Goal: Information Seeking & Learning: Learn about a topic

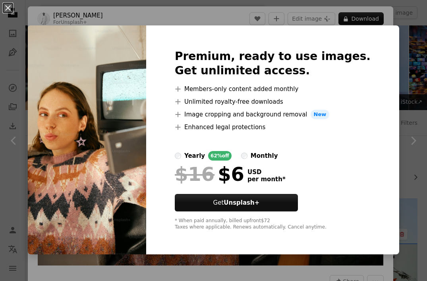
scroll to position [230, 0]
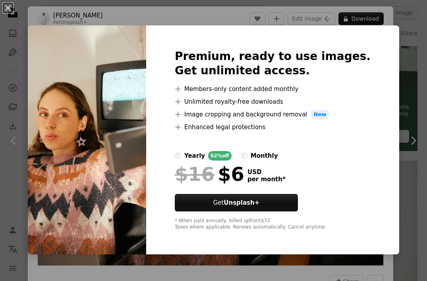
click at [244, 10] on div "An X shape Premium, ready to use images. Get unlimited access. A plus sign Memb…" at bounding box center [213, 140] width 427 height 281
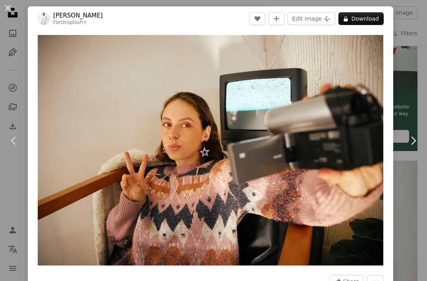
click at [7, 11] on button "An X shape" at bounding box center [8, 8] width 10 height 10
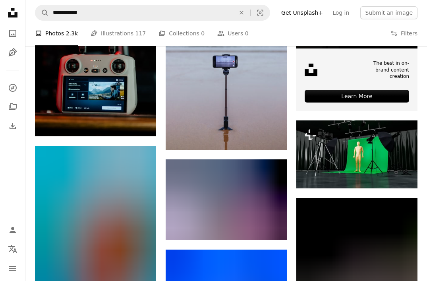
scroll to position [2174, 0]
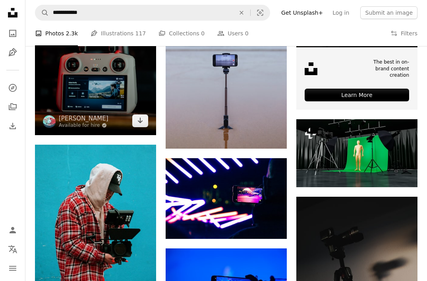
click at [115, 99] on img at bounding box center [95, 44] width 121 height 182
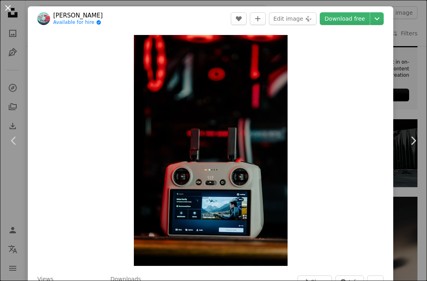
click at [11, 7] on button "An X shape" at bounding box center [8, 8] width 10 height 10
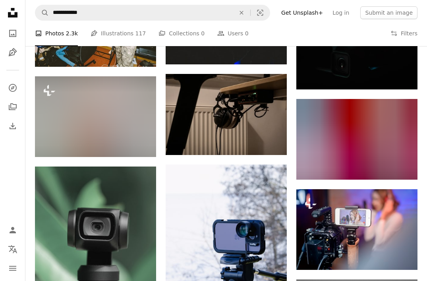
scroll to position [3987, 0]
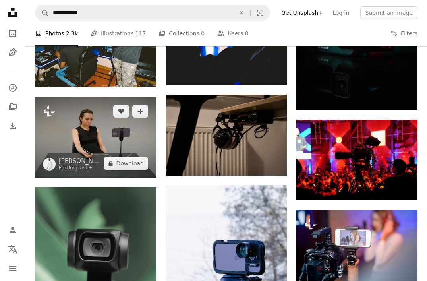
click at [118, 146] on img at bounding box center [95, 137] width 121 height 81
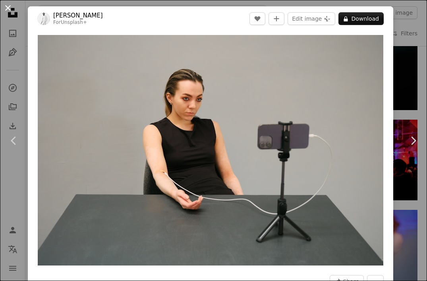
click at [6, 5] on button "An X shape" at bounding box center [8, 8] width 10 height 10
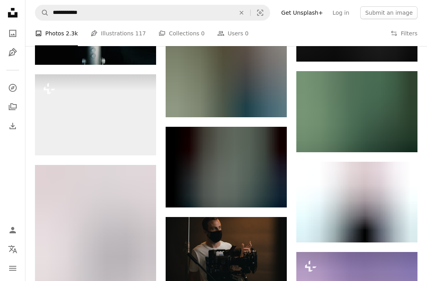
scroll to position [17465, 0]
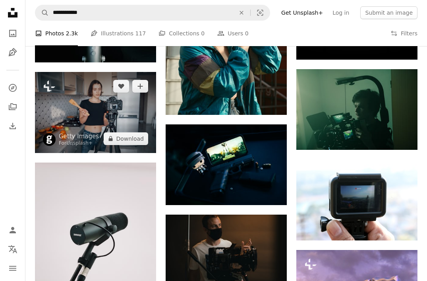
click at [99, 120] on img at bounding box center [95, 112] width 121 height 81
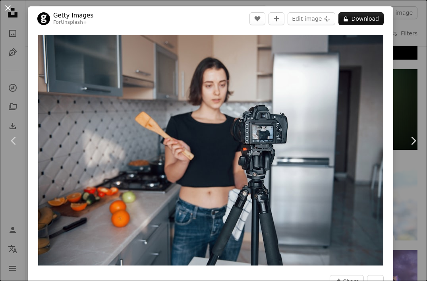
click at [8, 9] on button "An X shape" at bounding box center [8, 8] width 10 height 10
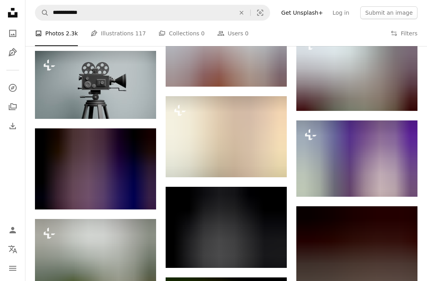
scroll to position [18255, 0]
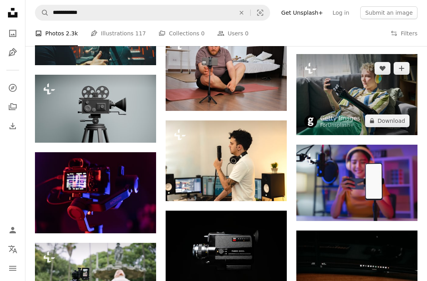
click at [356, 88] on img at bounding box center [356, 94] width 121 height 81
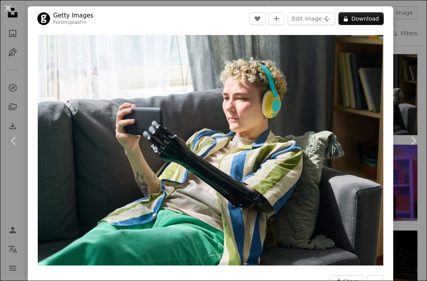
click at [8, 9] on button "An X shape" at bounding box center [8, 8] width 10 height 10
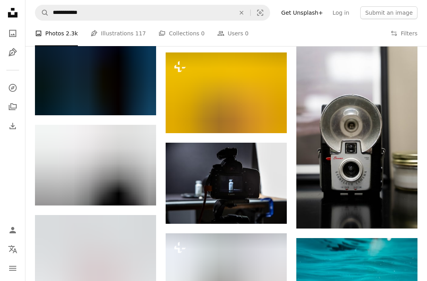
scroll to position [19872, 0]
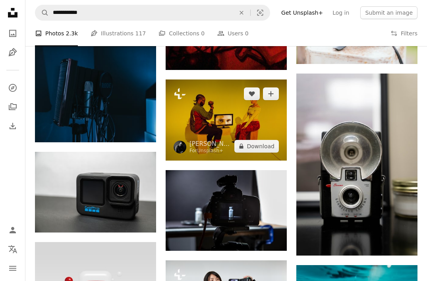
click at [211, 124] on img at bounding box center [226, 119] width 121 height 81
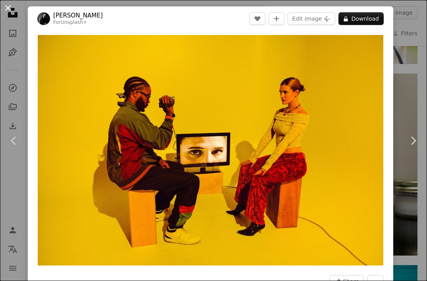
click at [8, 7] on button "An X shape" at bounding box center [8, 8] width 10 height 10
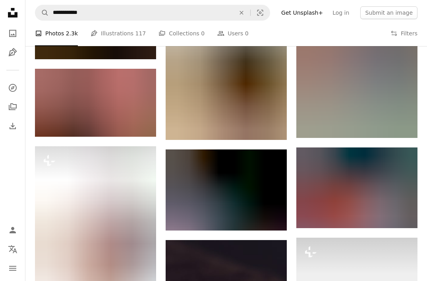
scroll to position [9431, 0]
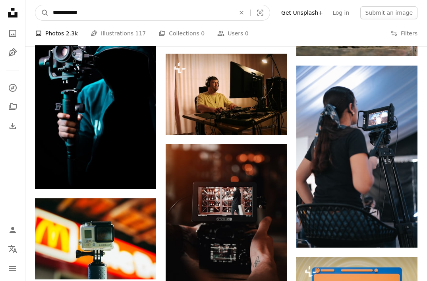
drag, startPoint x: 90, startPoint y: 13, endPoint x: 24, endPoint y: 13, distance: 65.9
type input "**********"
click button "A magnifying glass" at bounding box center [42, 12] width 14 height 15
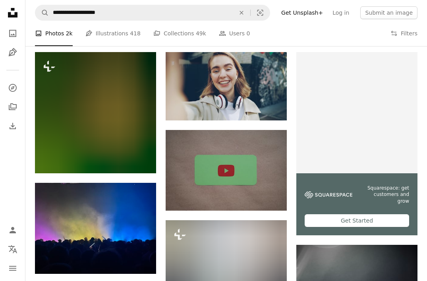
scroll to position [146, 0]
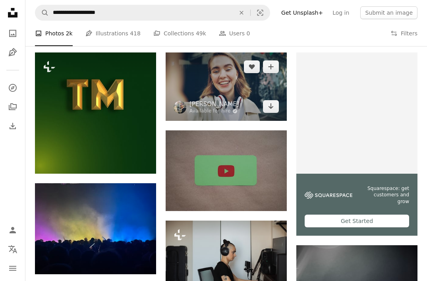
click at [224, 94] on img at bounding box center [226, 86] width 121 height 68
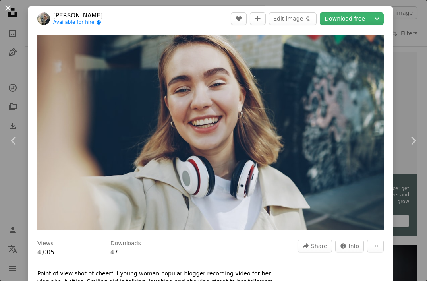
click at [6, 8] on button "An X shape" at bounding box center [8, 8] width 10 height 10
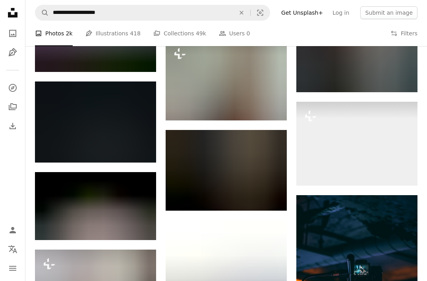
scroll to position [6603, 0]
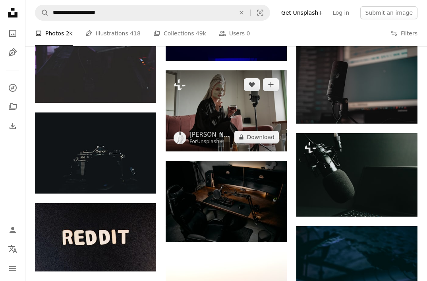
click at [202, 119] on img at bounding box center [226, 110] width 121 height 81
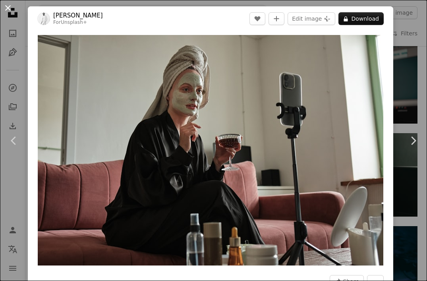
click at [9, 8] on button "An X shape" at bounding box center [8, 8] width 10 height 10
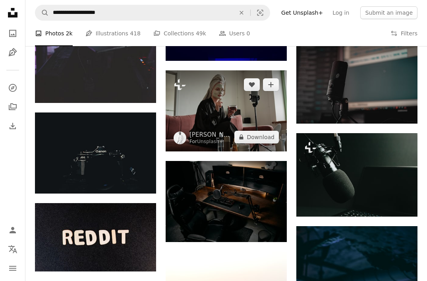
click at [213, 111] on img at bounding box center [226, 110] width 121 height 81
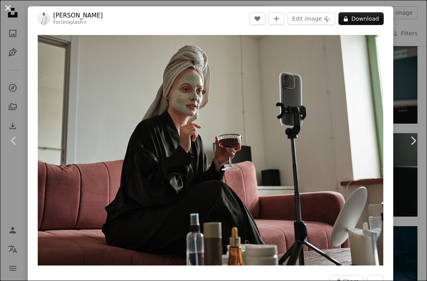
click at [7, 8] on button "An X shape" at bounding box center [8, 8] width 10 height 10
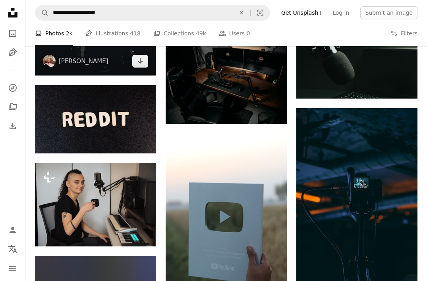
scroll to position [6706, 0]
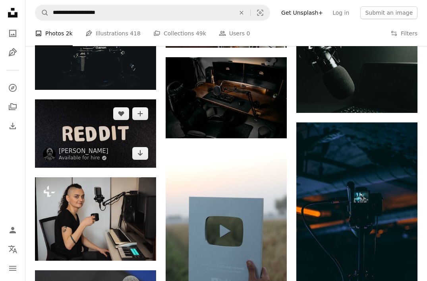
click at [93, 138] on img at bounding box center [95, 133] width 121 height 68
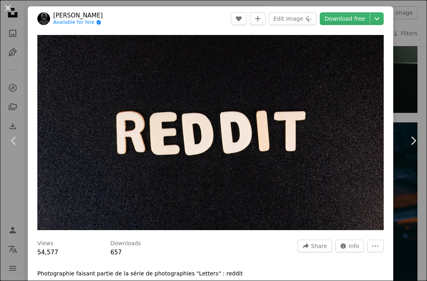
click at [8, 8] on button "An X shape" at bounding box center [8, 8] width 10 height 10
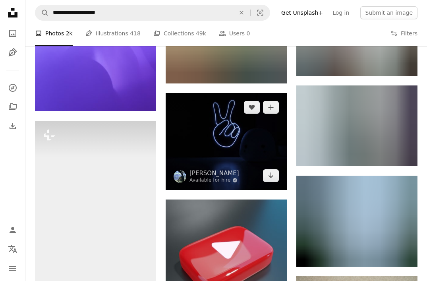
scroll to position [7669, 0]
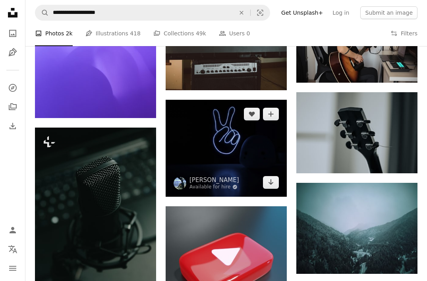
click at [200, 152] on img at bounding box center [226, 148] width 121 height 97
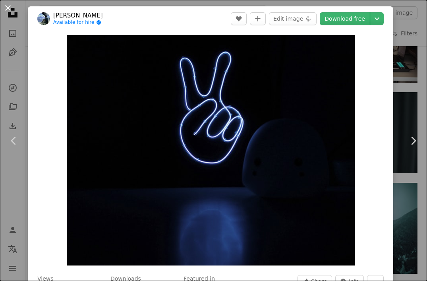
click at [8, 7] on button "An X shape" at bounding box center [8, 8] width 10 height 10
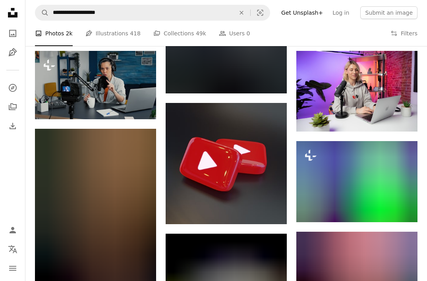
scroll to position [9967, 0]
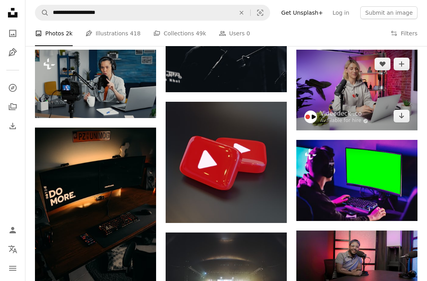
click at [337, 89] on img at bounding box center [356, 90] width 121 height 81
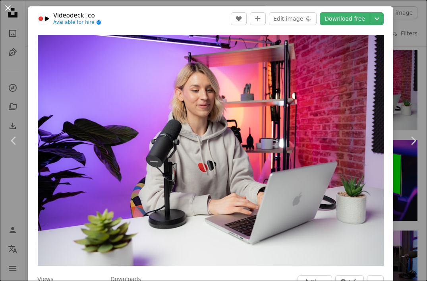
click at [7, 8] on button "An X shape" at bounding box center [8, 8] width 10 height 10
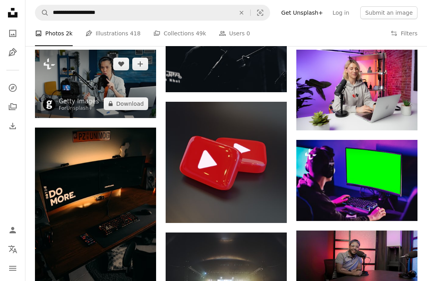
click at [88, 75] on img at bounding box center [95, 84] width 121 height 68
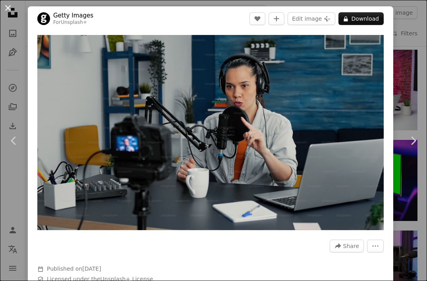
click at [8, 7] on button "An X shape" at bounding box center [8, 8] width 10 height 10
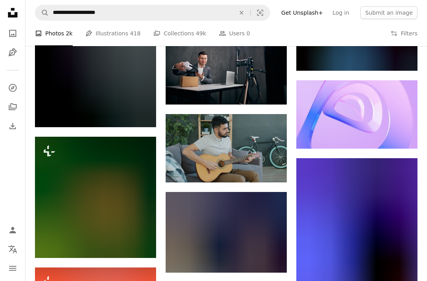
scroll to position [11635, 0]
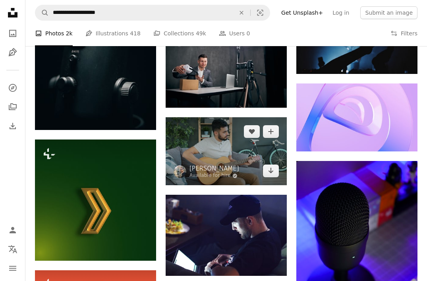
click at [192, 161] on img at bounding box center [226, 151] width 121 height 68
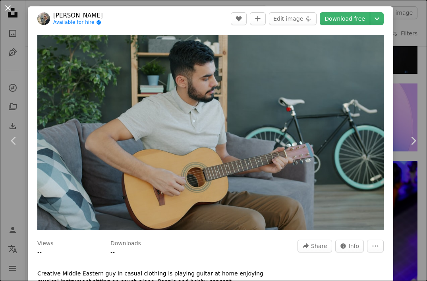
click at [9, 9] on button "An X shape" at bounding box center [8, 8] width 10 height 10
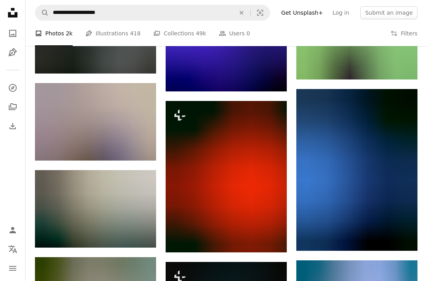
scroll to position [13208, 0]
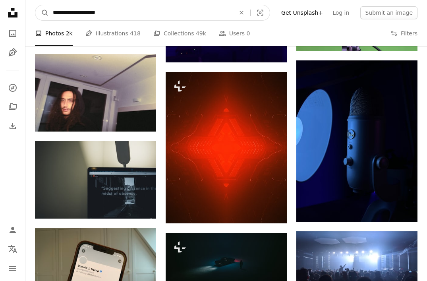
drag, startPoint x: 109, startPoint y: 12, endPoint x: 51, endPoint y: 11, distance: 57.6
click at [51, 11] on input "**********" at bounding box center [141, 12] width 184 height 15
type input "*********"
click at [35, 5] on button "A magnifying glass" at bounding box center [42, 12] width 14 height 15
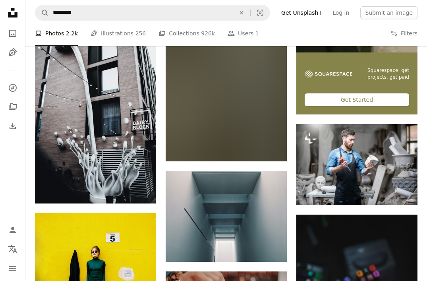
scroll to position [44, 0]
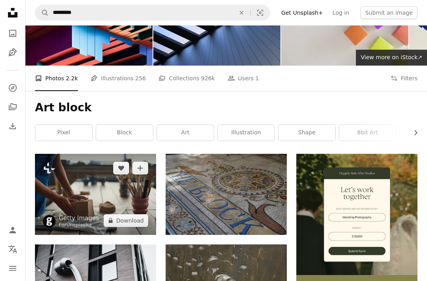
click at [92, 192] on img at bounding box center [95, 194] width 121 height 81
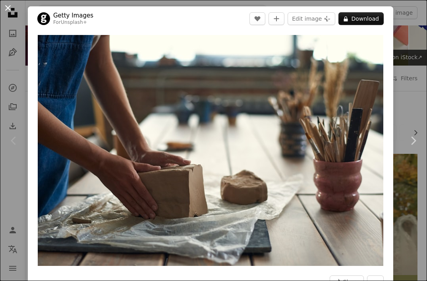
click at [7, 7] on button "An X shape" at bounding box center [8, 8] width 10 height 10
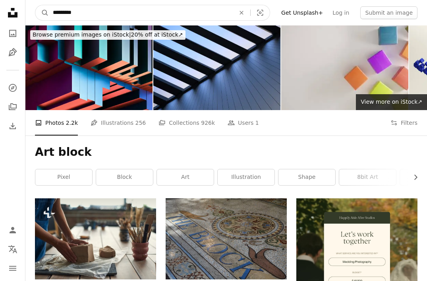
click at [106, 14] on input "*********" at bounding box center [141, 12] width 184 height 15
type input "**********"
click button "A magnifying glass" at bounding box center [42, 12] width 14 height 15
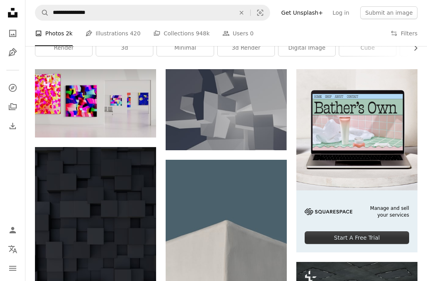
scroll to position [129, 0]
